Goal: Task Accomplishment & Management: Manage account settings

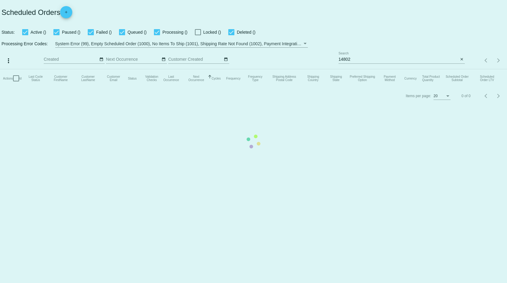
click at [357, 69] on mat-table "Actions Id Last Cycle Status Customer FirstName Customer LastName Customer Emai…" at bounding box center [253, 78] width 507 height 18
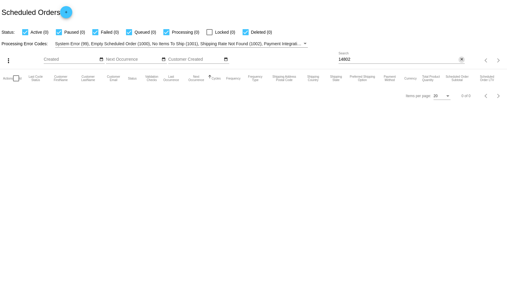
click at [463, 60] on mat-icon "close" at bounding box center [462, 59] width 4 height 5
click at [462, 69] on mat-table "Actions Id Last Cycle Status Customer FirstName Customer LastName Customer Emai…" at bounding box center [253, 78] width 507 height 18
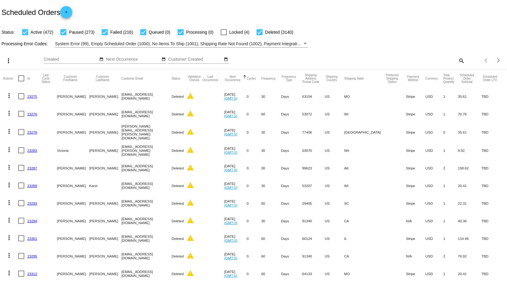
click at [458, 60] on mat-icon "search" at bounding box center [461, 60] width 7 height 9
paste input "lsamuelson25@gmail.com"
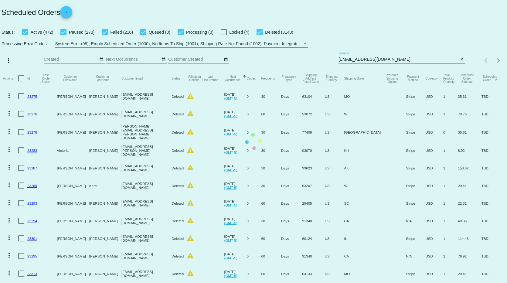
type input "lsamuelson25@gmail.com"
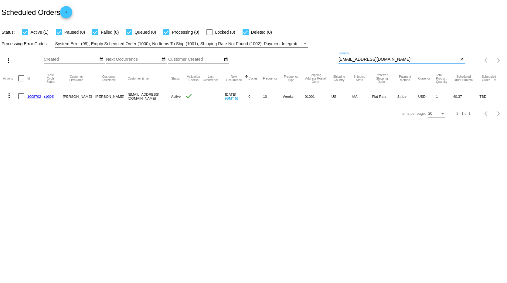
click at [141, 97] on mat-cell "lsamuelson25@gmail.com" at bounding box center [149, 96] width 43 height 18
click at [36, 95] on link "1008702" at bounding box center [34, 96] width 14 height 4
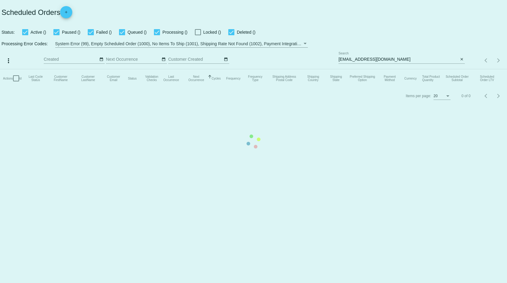
checkbox input "true"
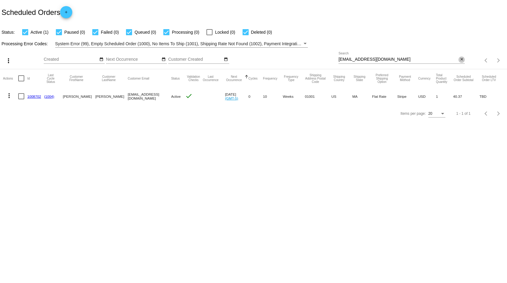
click at [460, 59] on mat-icon "close" at bounding box center [462, 59] width 4 height 5
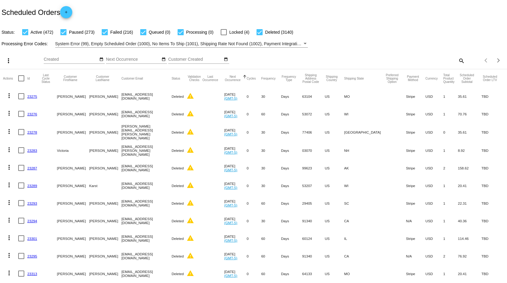
click at [458, 61] on mat-icon "search" at bounding box center [461, 60] width 7 height 9
click at [459, 62] on mat-icon "search" at bounding box center [461, 60] width 7 height 9
paste input "[EMAIL_ADDRESS][DOMAIN_NAME]"
type input "[EMAIL_ADDRESS][DOMAIN_NAME]"
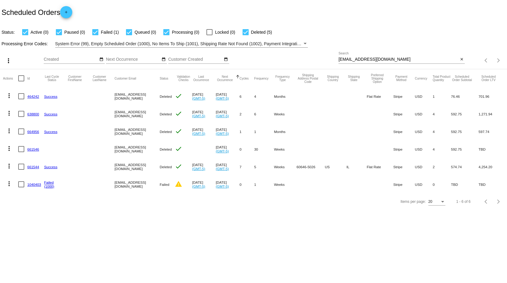
click at [37, 184] on link "1040403" at bounding box center [34, 185] width 14 height 4
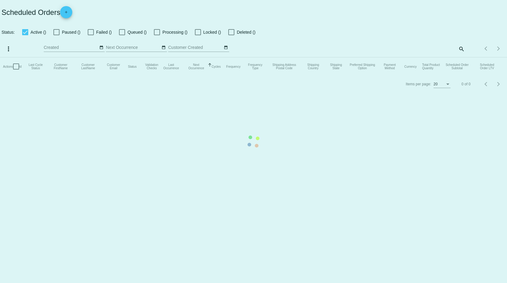
checkbox input "true"
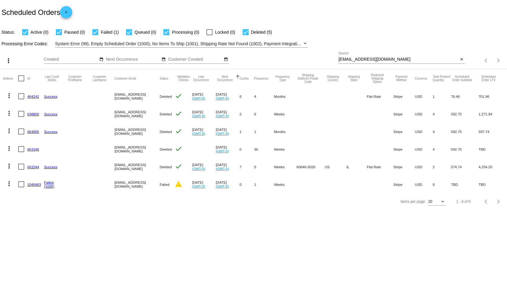
click at [9, 183] on mat-icon "more_vert" at bounding box center [8, 183] width 7 height 7
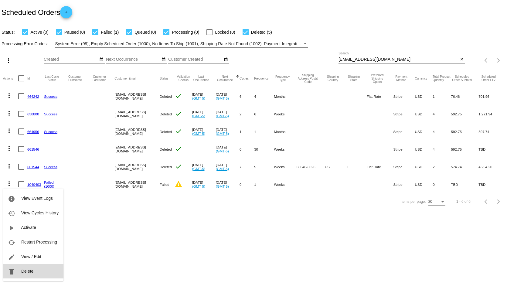
click at [25, 269] on span "Delete" at bounding box center [27, 271] width 12 height 5
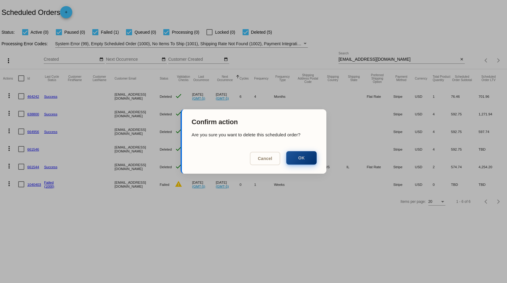
click at [301, 159] on button "OK" at bounding box center [301, 157] width 30 height 13
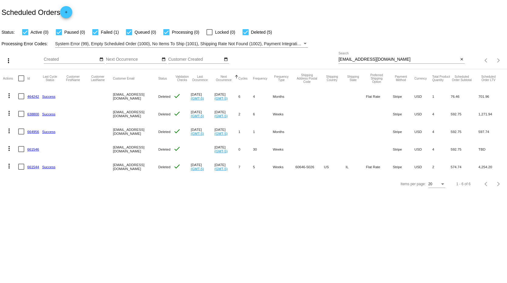
click at [36, 166] on link "661544" at bounding box center [33, 167] width 12 height 4
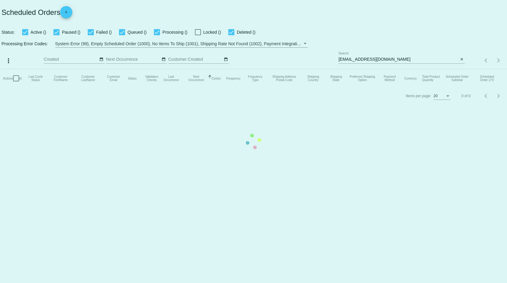
checkbox input "true"
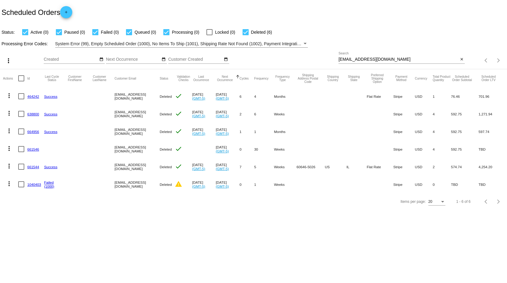
click at [443, 203] on div "Items per page:" at bounding box center [442, 202] width 3 height 2
click at [443, 206] on span "20" at bounding box center [437, 206] width 17 height 11
click at [357, 210] on div "Items per page: 20 1 - 6 of 6" at bounding box center [253, 201] width 507 height 17
click at [38, 185] on link "1040403" at bounding box center [34, 185] width 14 height 4
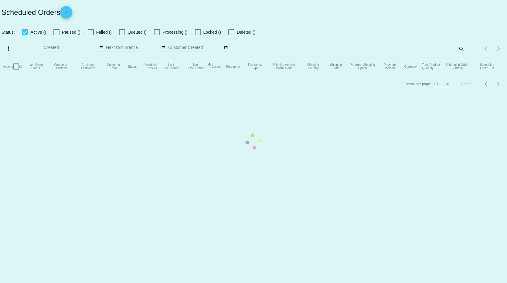
checkbox input "true"
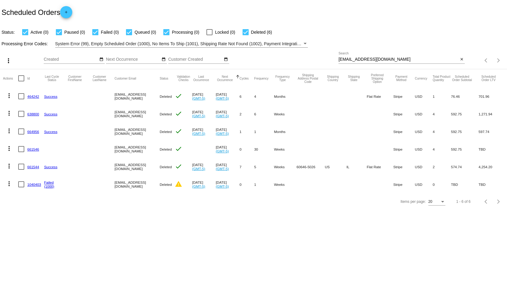
click at [37, 184] on link "1040403" at bounding box center [34, 185] width 14 height 4
